Goal: Task Accomplishment & Management: Use online tool/utility

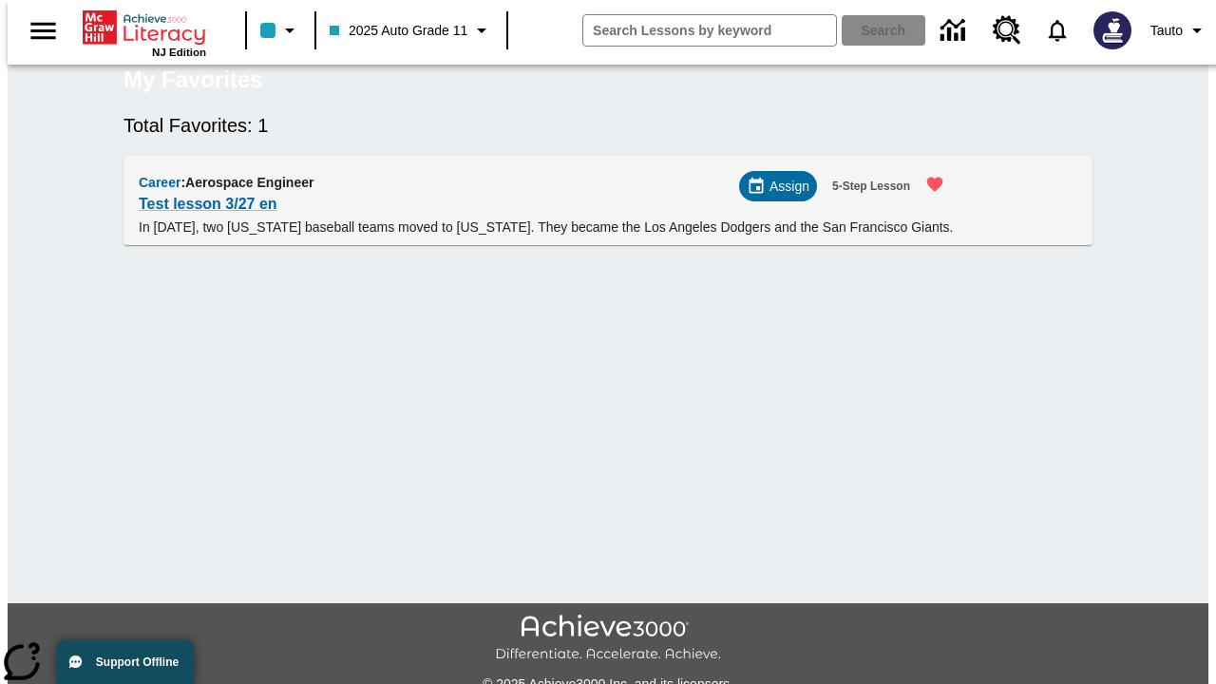
click at [786, 197] on span "Assign" at bounding box center [790, 187] width 40 height 20
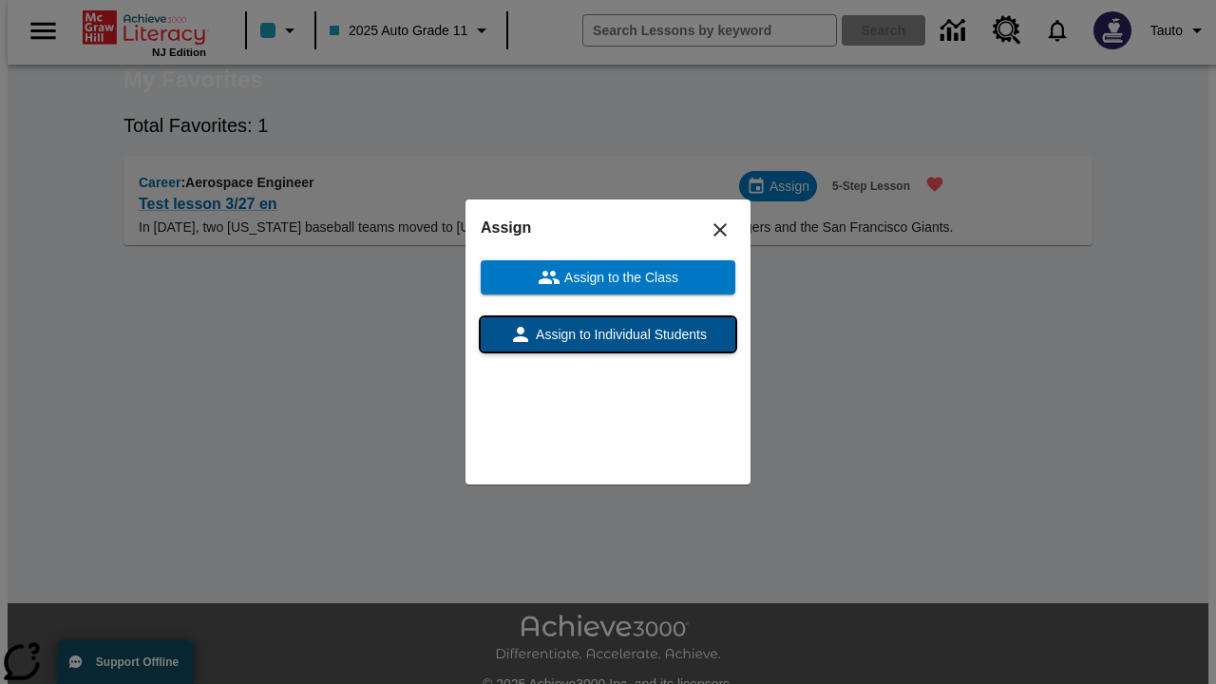
click at [608, 335] on span "Assign to Individual Students" at bounding box center [619, 335] width 175 height 20
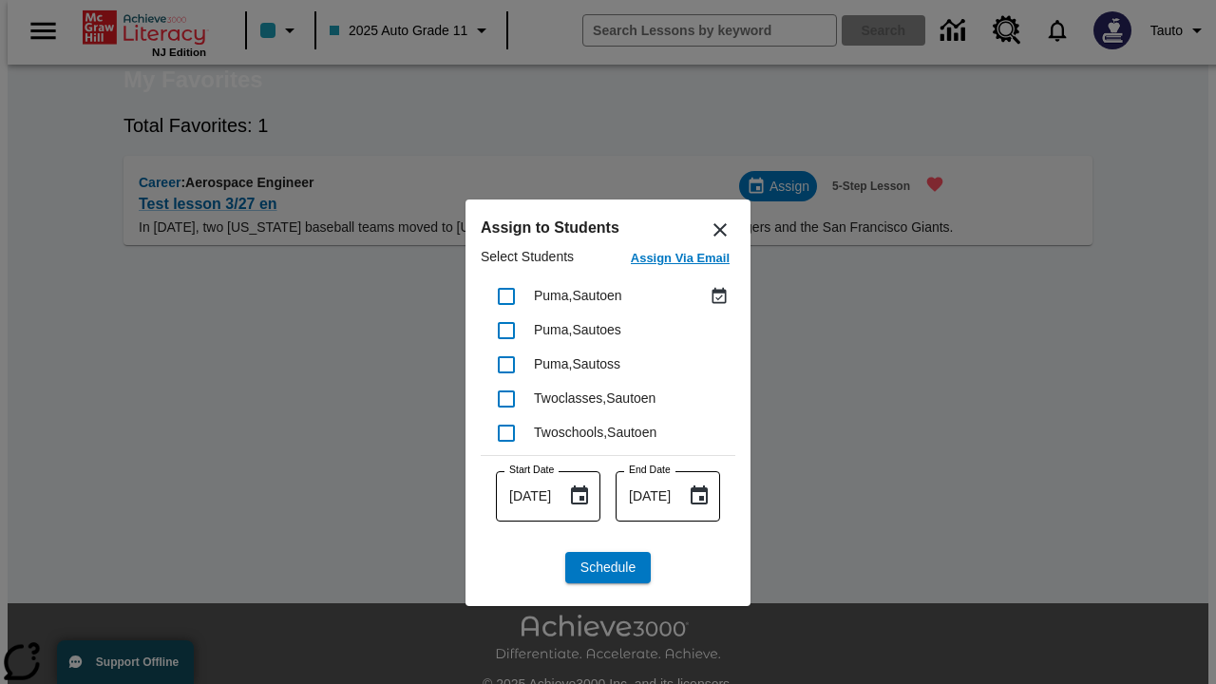
click at [507, 296] on input "checkbox" at bounding box center [507, 297] width 40 height 40
checkbox input "true"
